Goal: Answer question/provide support

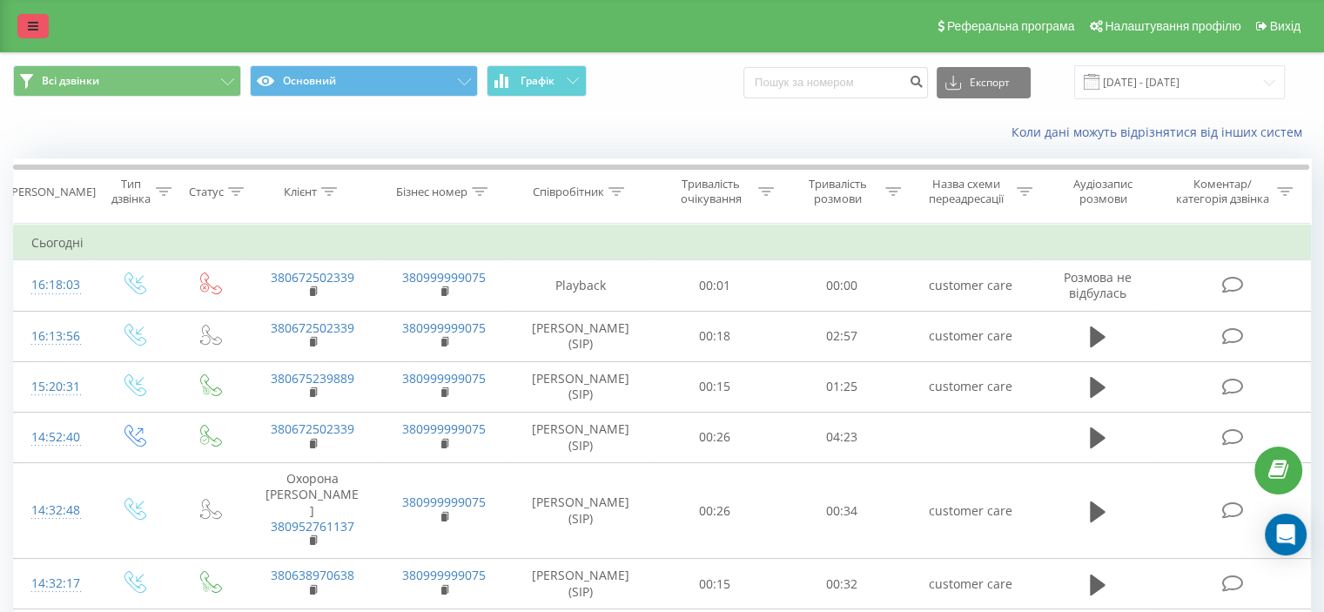
click at [27, 18] on link at bounding box center [32, 26] width 31 height 24
drag, startPoint x: 34, startPoint y: 30, endPoint x: 38, endPoint y: 71, distance: 41.1
click at [34, 30] on icon at bounding box center [33, 26] width 10 height 12
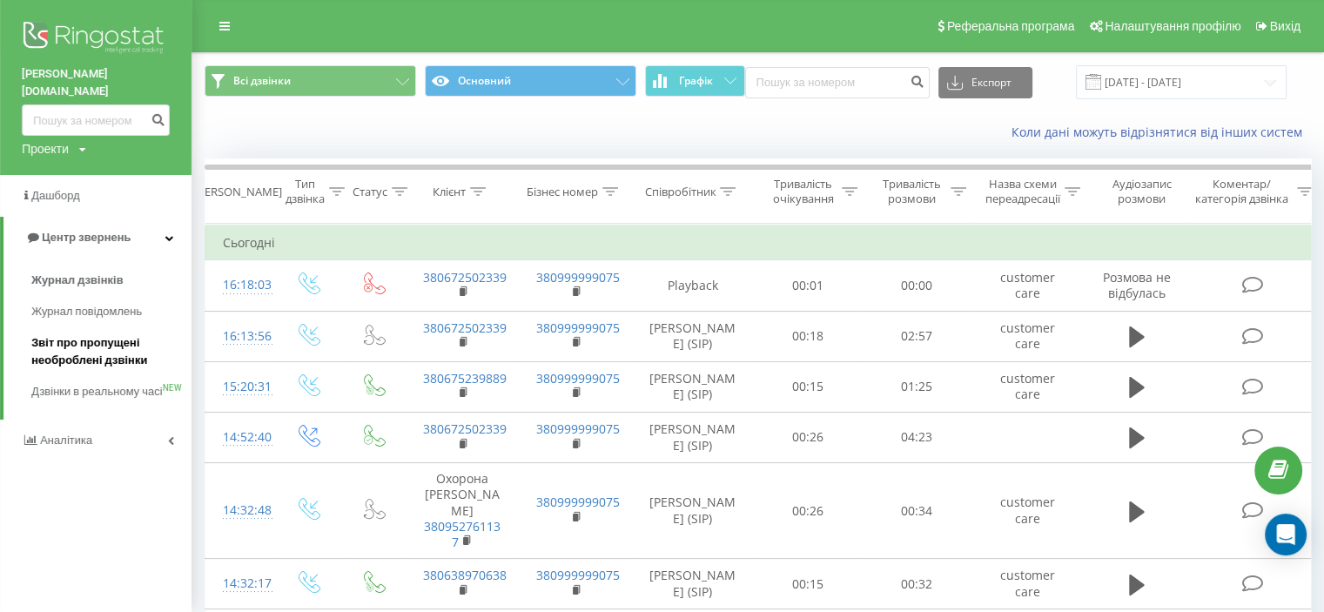
click at [87, 334] on span "Звіт про пропущені необроблені дзвінки" at bounding box center [106, 351] width 151 height 35
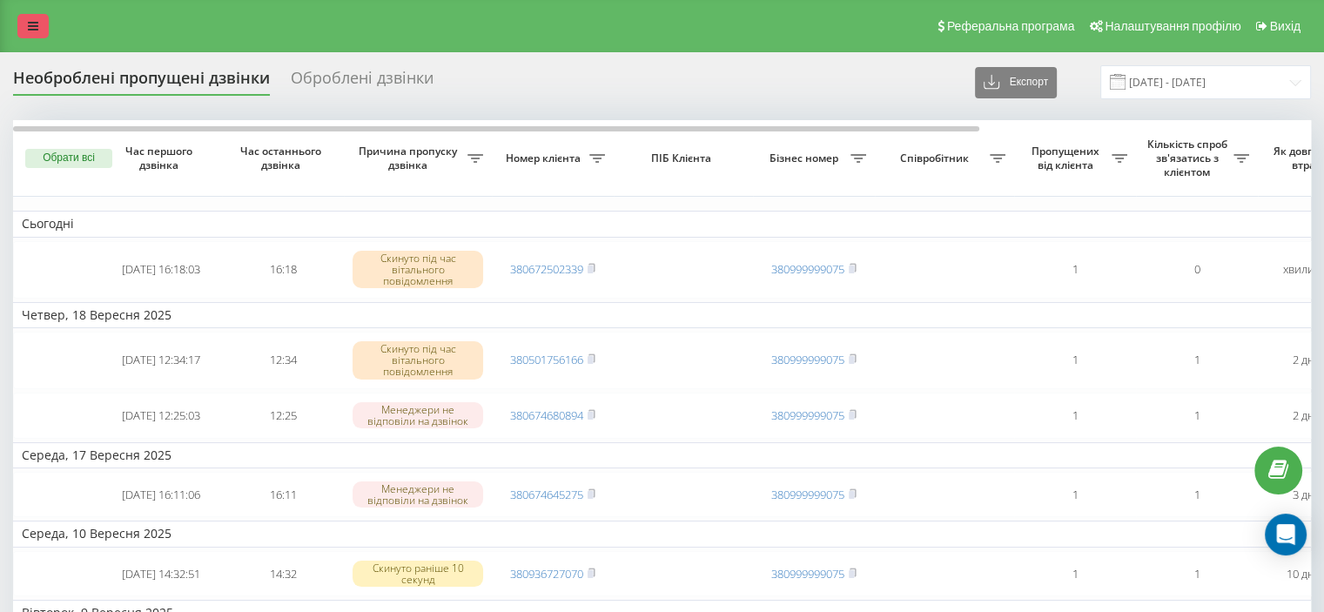
click at [24, 24] on link at bounding box center [32, 26] width 31 height 24
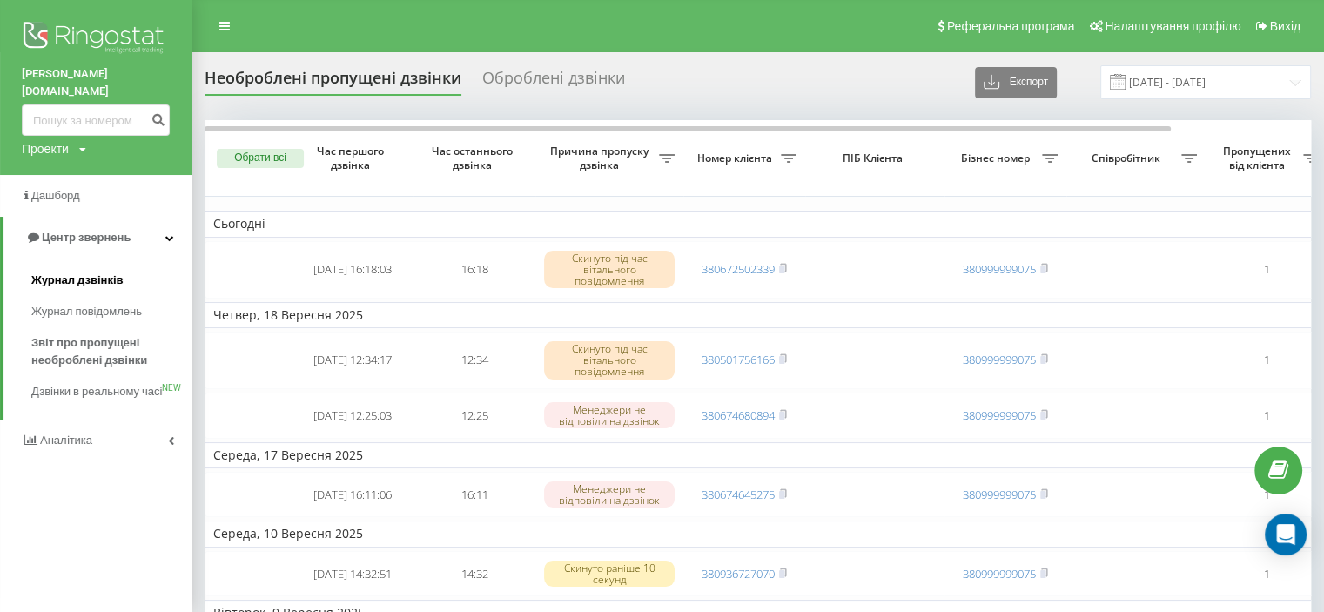
click at [114, 272] on span "Журнал дзвінків" at bounding box center [77, 280] width 92 height 17
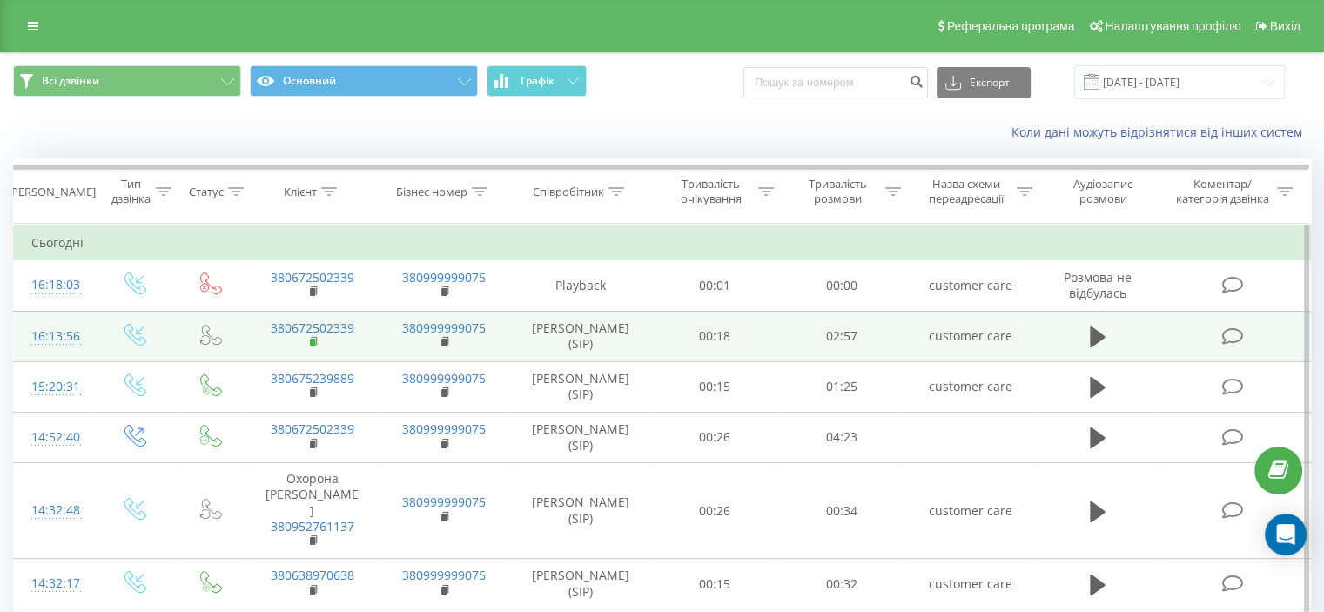
click at [316, 342] on icon at bounding box center [314, 341] width 6 height 8
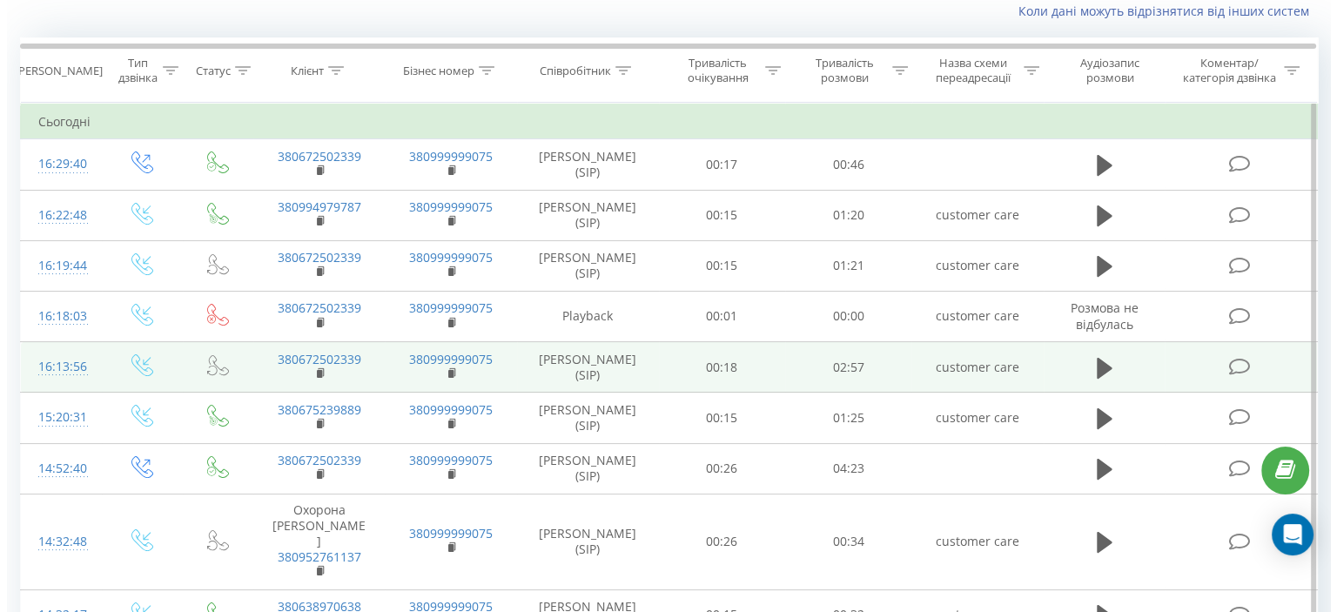
scroll to position [174, 0]
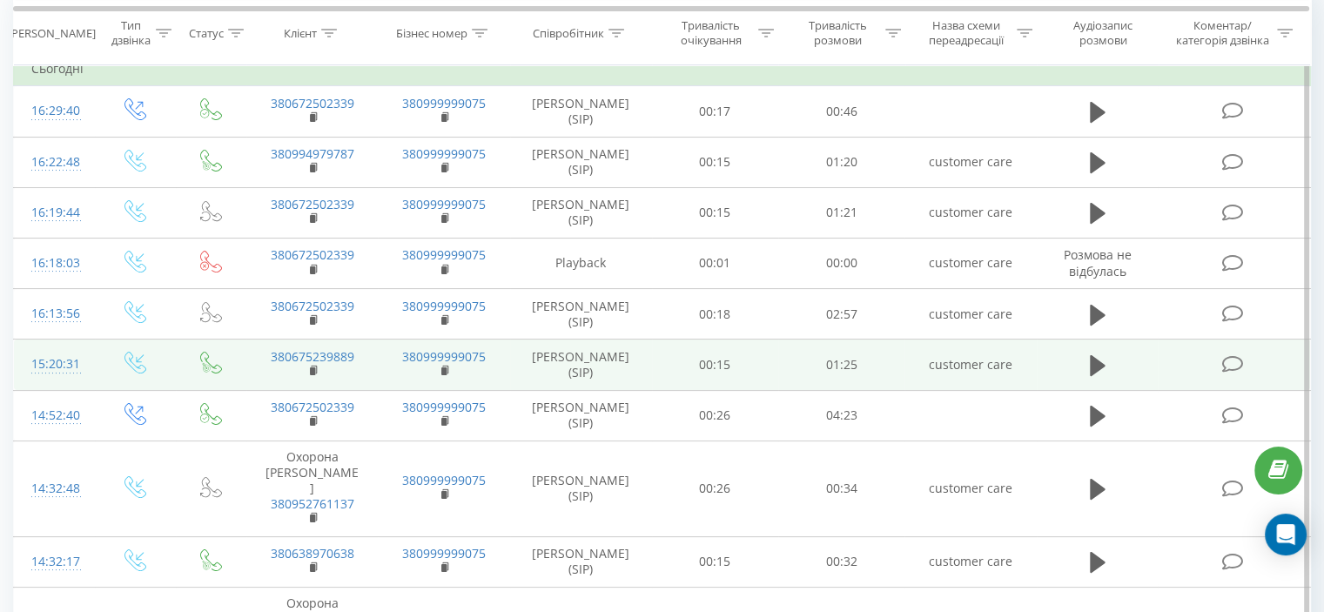
click at [1229, 367] on icon at bounding box center [1232, 364] width 22 height 18
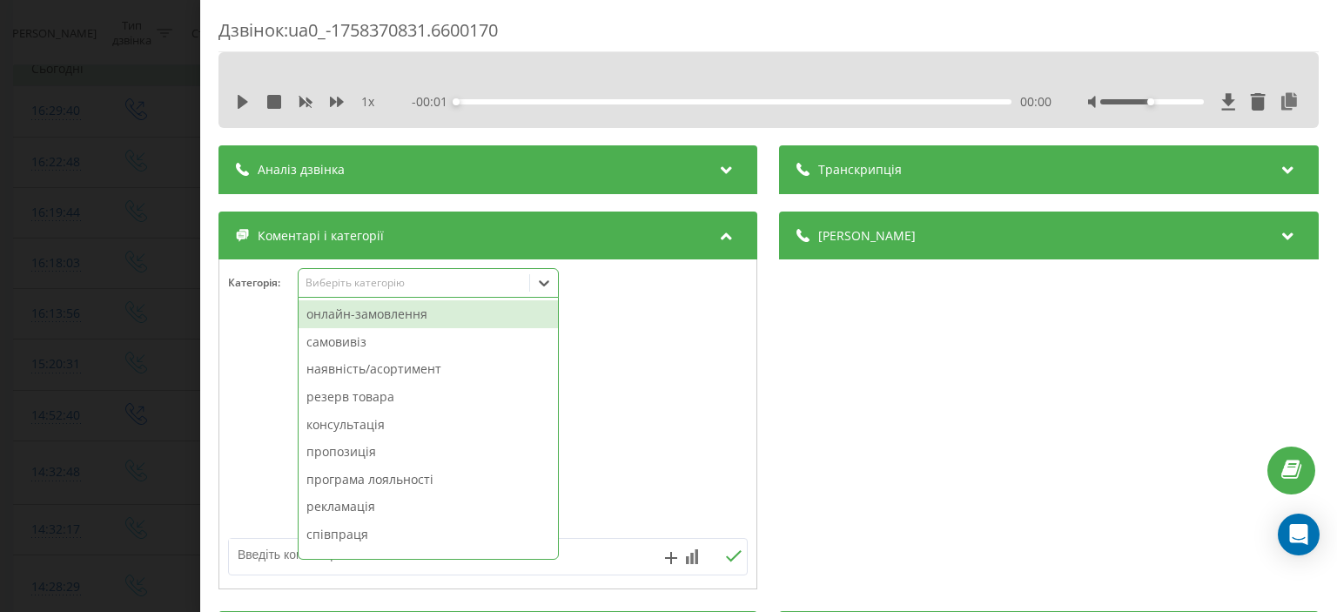
click at [425, 285] on div "Виберіть категорію" at bounding box center [415, 283] width 218 height 14
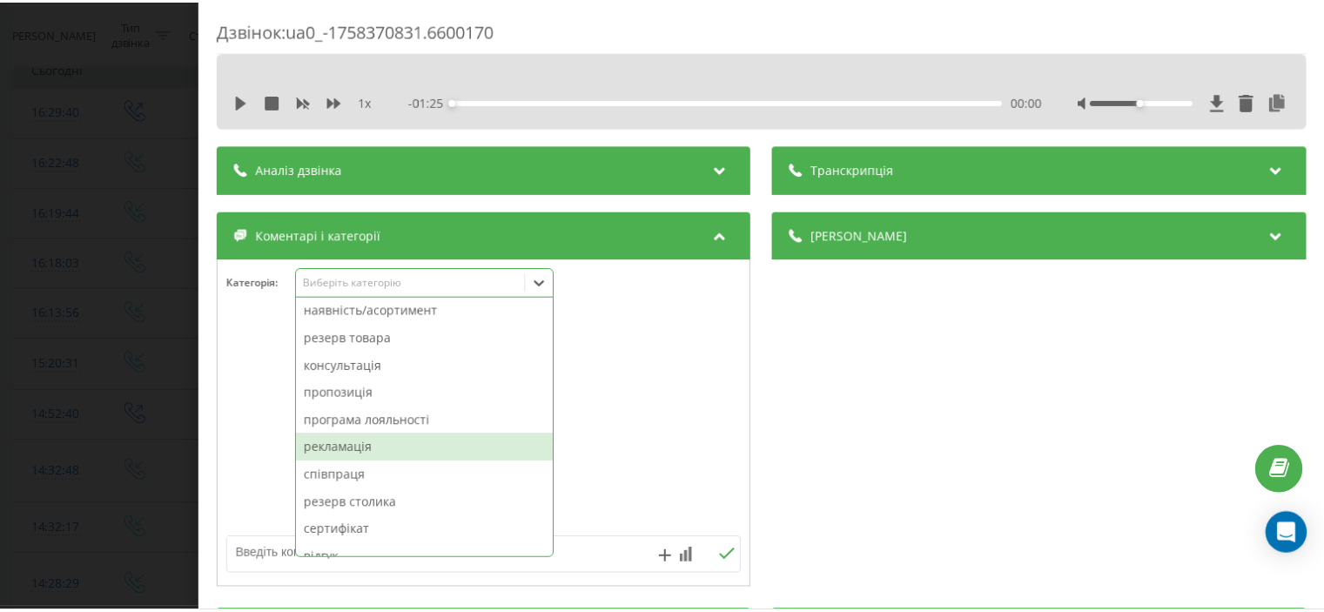
scroll to position [87, 0]
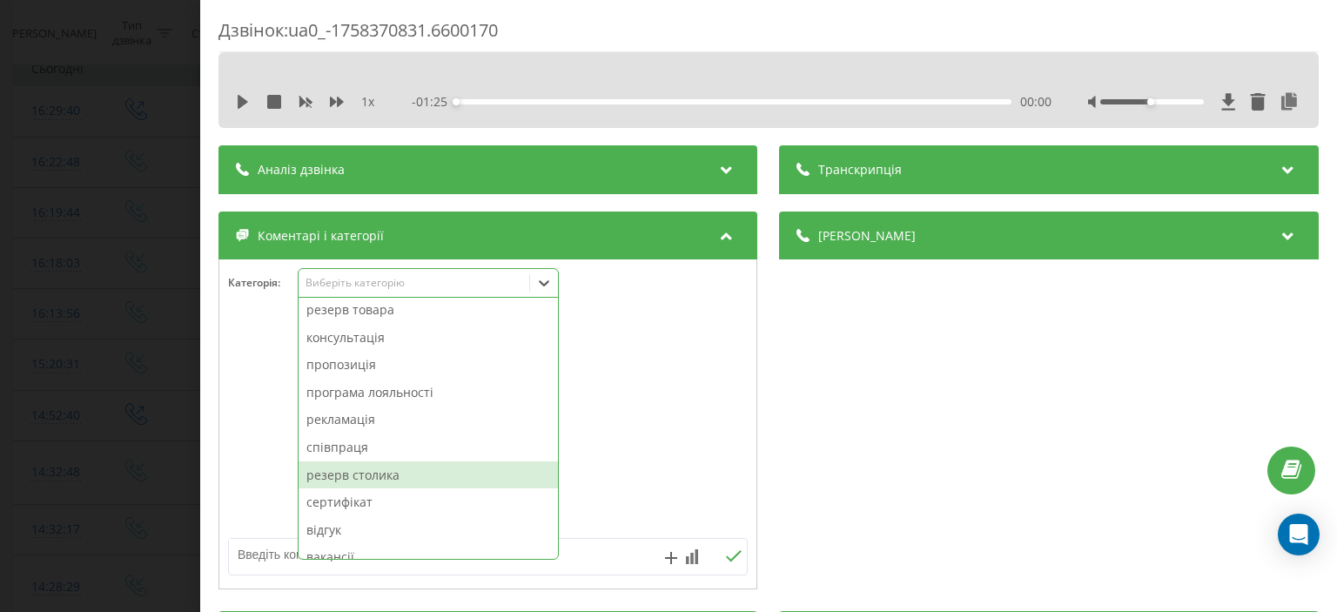
click at [397, 474] on div "резерв столика" at bounding box center [428, 475] width 259 height 28
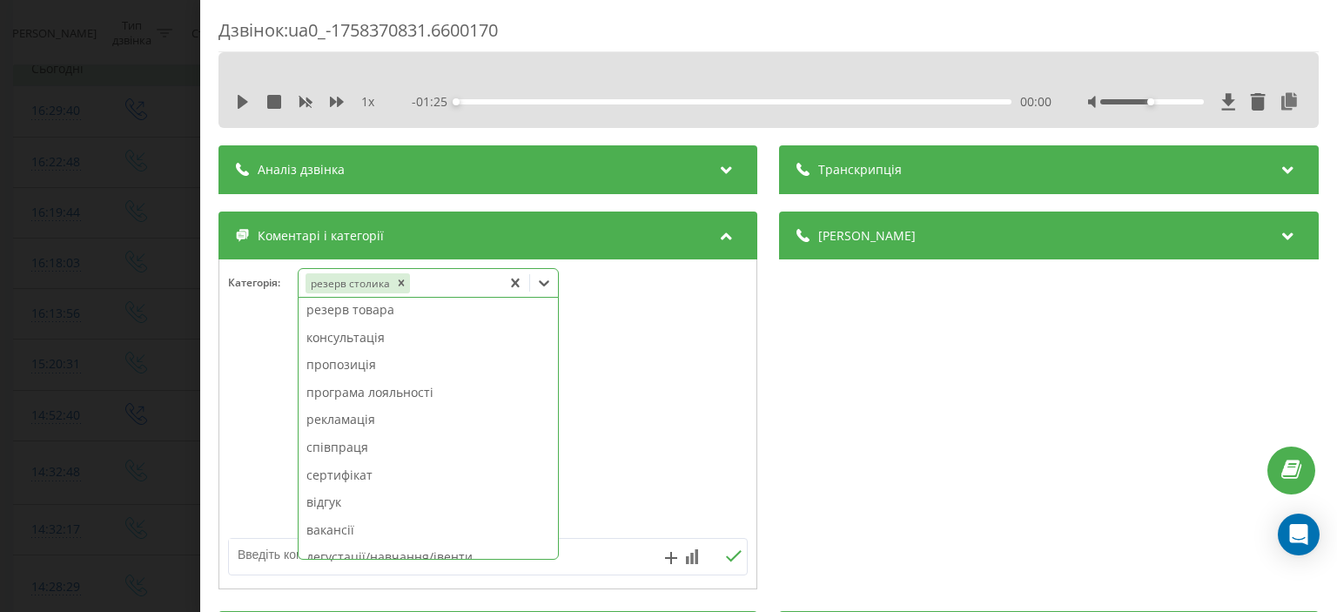
click at [245, 445] on div at bounding box center [487, 424] width 537 height 209
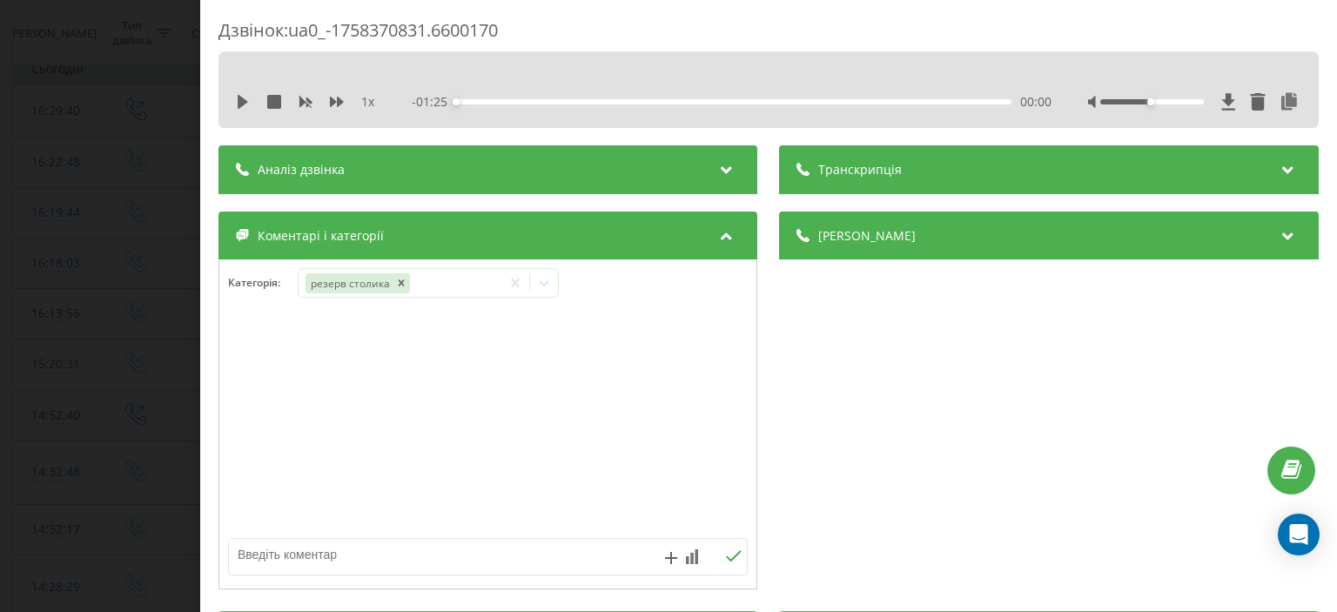
click at [156, 440] on div "Дзвінок : ua0_-1758370831.6600170 1 x - 01:25 00:00 00:00 Транскрипція Для AI-а…" at bounding box center [668, 306] width 1337 height 612
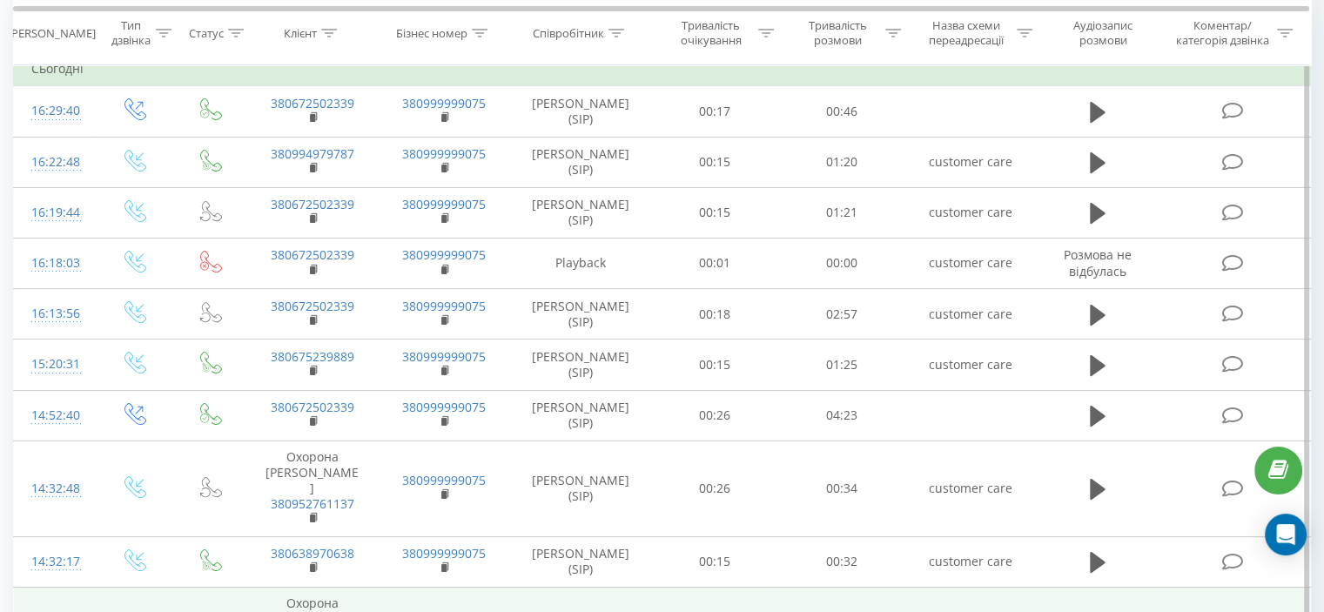
scroll to position [87, 0]
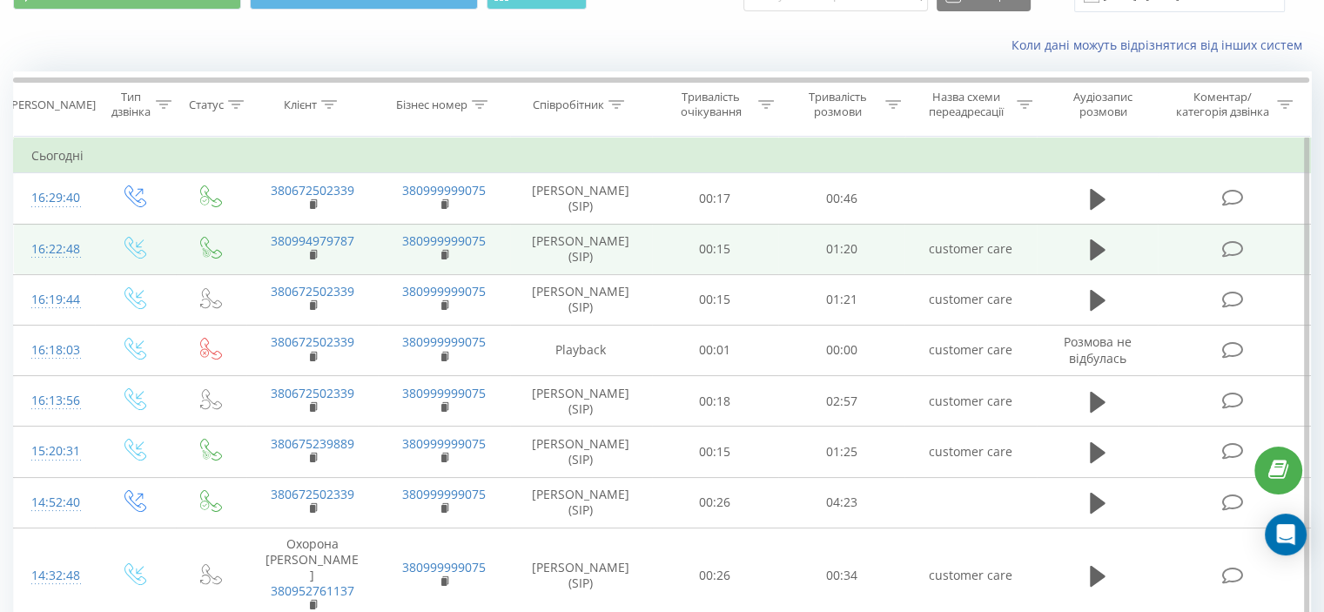
click at [1233, 246] on icon at bounding box center [1232, 249] width 22 height 18
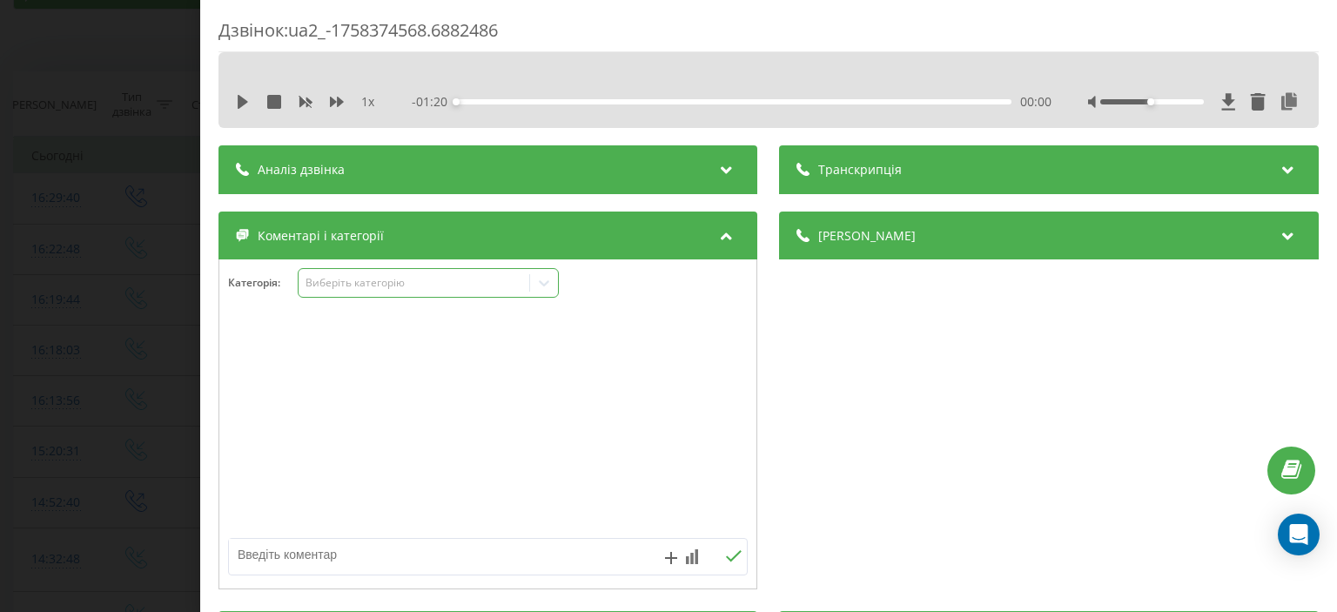
click at [419, 287] on div "Виберіть категорію" at bounding box center [415, 283] width 218 height 14
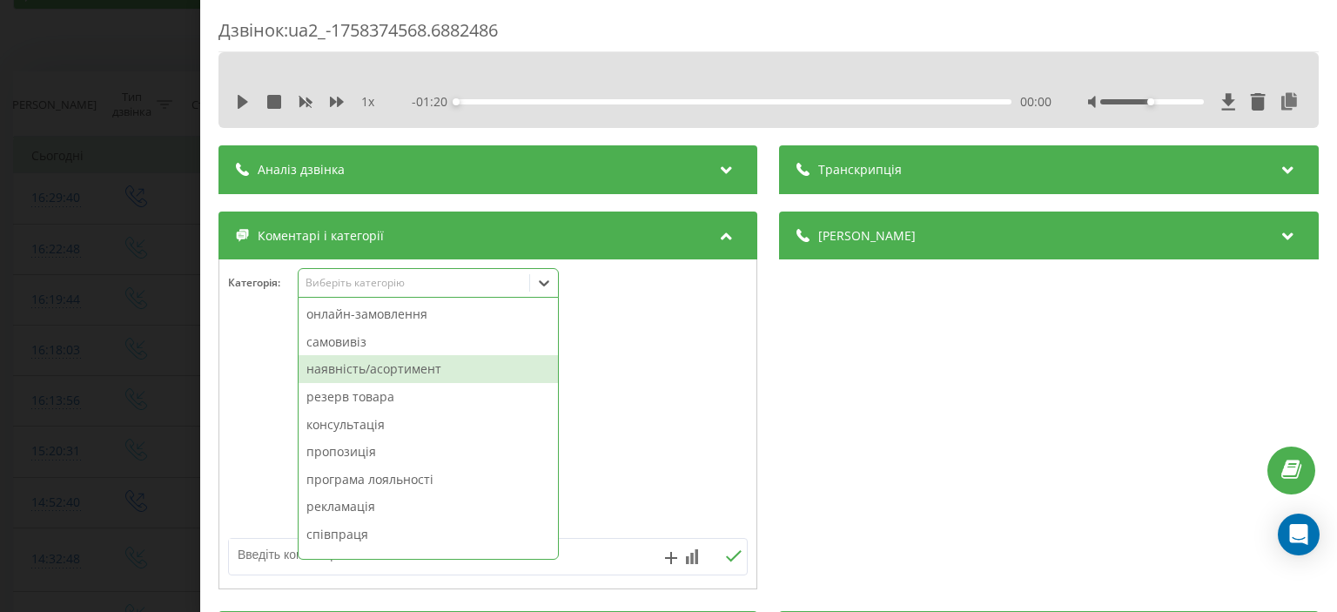
drag, startPoint x: 418, startPoint y: 368, endPoint x: 328, endPoint y: 364, distance: 89.8
click at [413, 365] on div "наявність/асортимент" at bounding box center [428, 369] width 259 height 28
drag, startPoint x: 254, startPoint y: 350, endPoint x: 226, endPoint y: 341, distance: 29.2
click at [253, 349] on div at bounding box center [487, 424] width 537 height 209
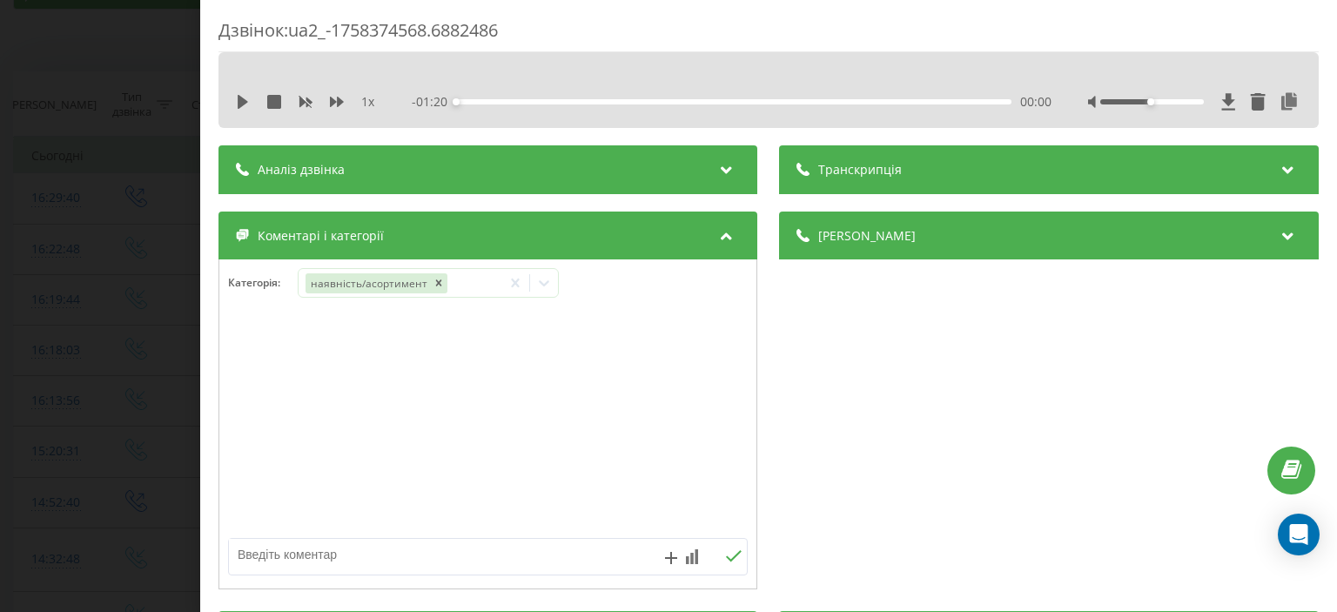
click at [136, 350] on div "Дзвінок : ua2_-1758374568.6882486 1 x - 01:20 00:00 00:00 Транскрипція Для AI-а…" at bounding box center [668, 306] width 1337 height 612
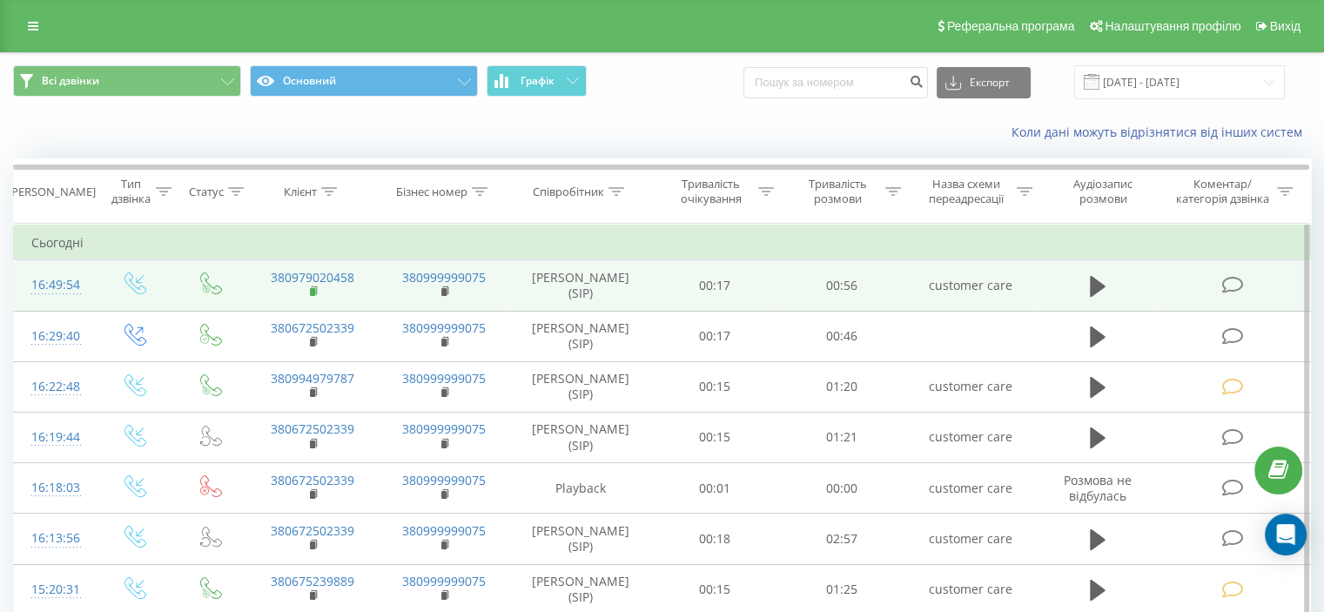
click at [316, 290] on icon at bounding box center [314, 290] width 6 height 8
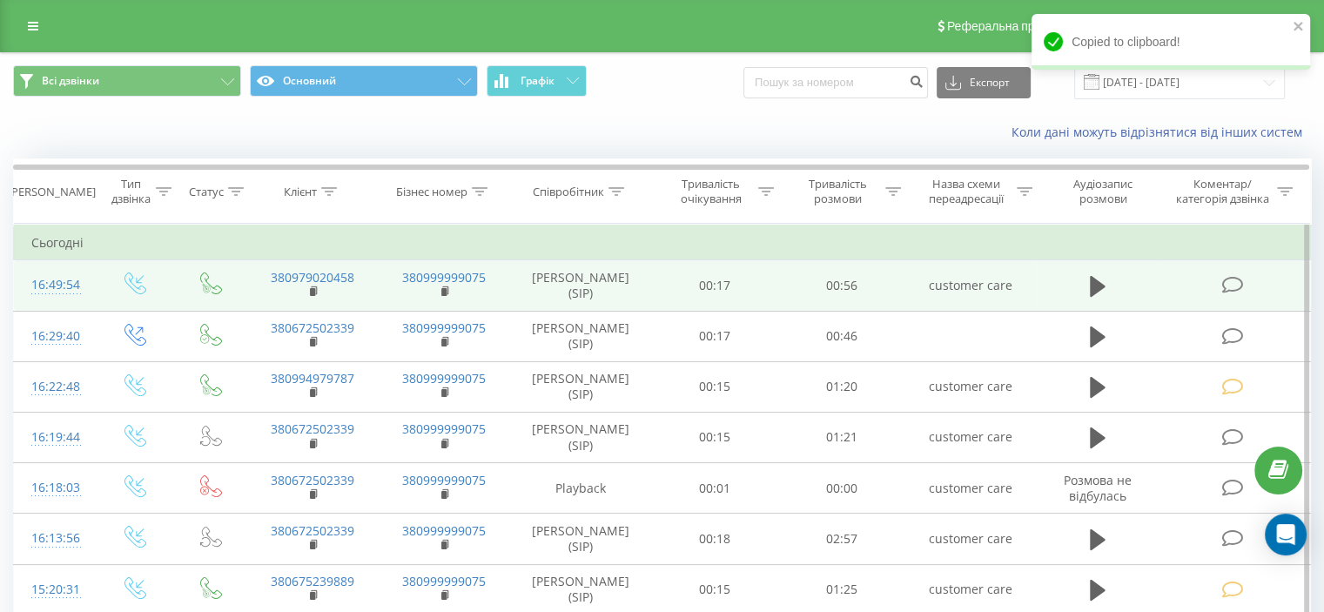
click at [1097, 285] on icon at bounding box center [1098, 286] width 16 height 21
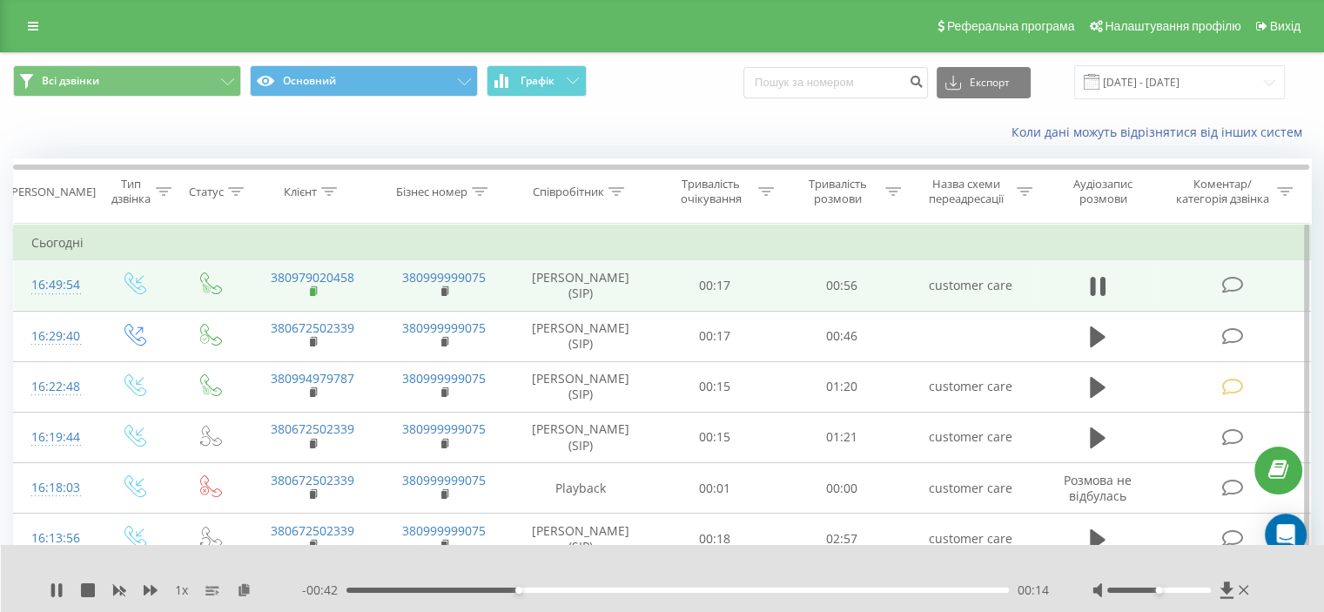
click at [312, 289] on rect at bounding box center [312, 292] width 5 height 8
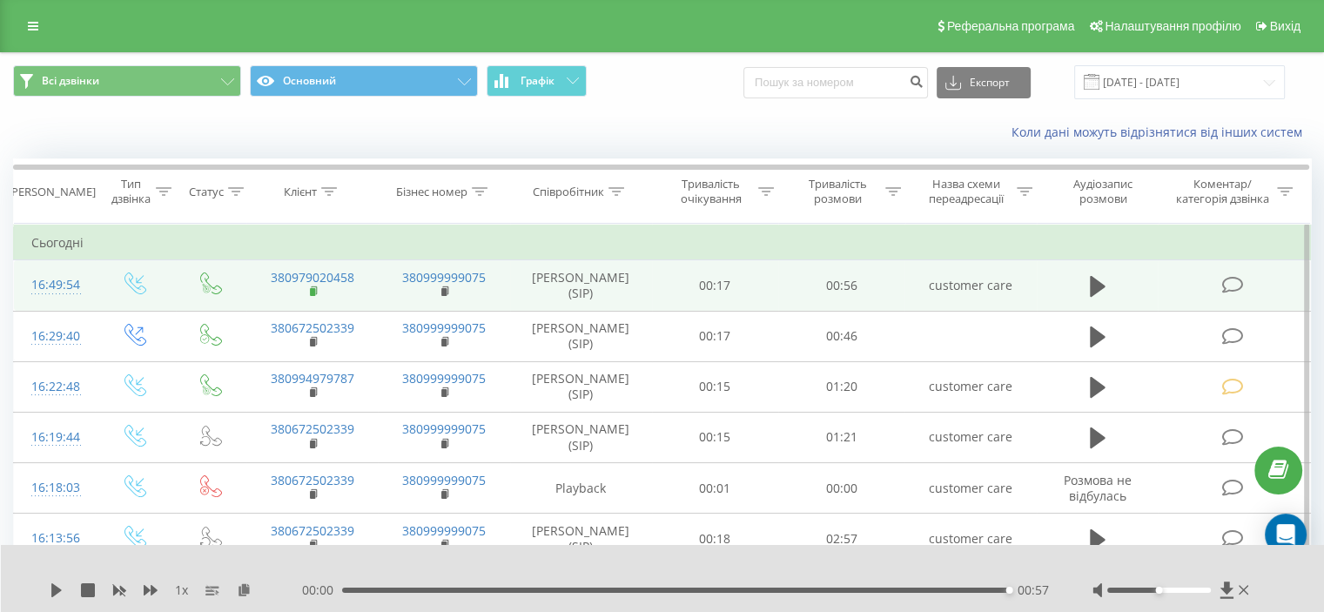
click at [313, 290] on rect at bounding box center [312, 292] width 5 height 8
